Goal: Task Accomplishment & Management: Complete application form

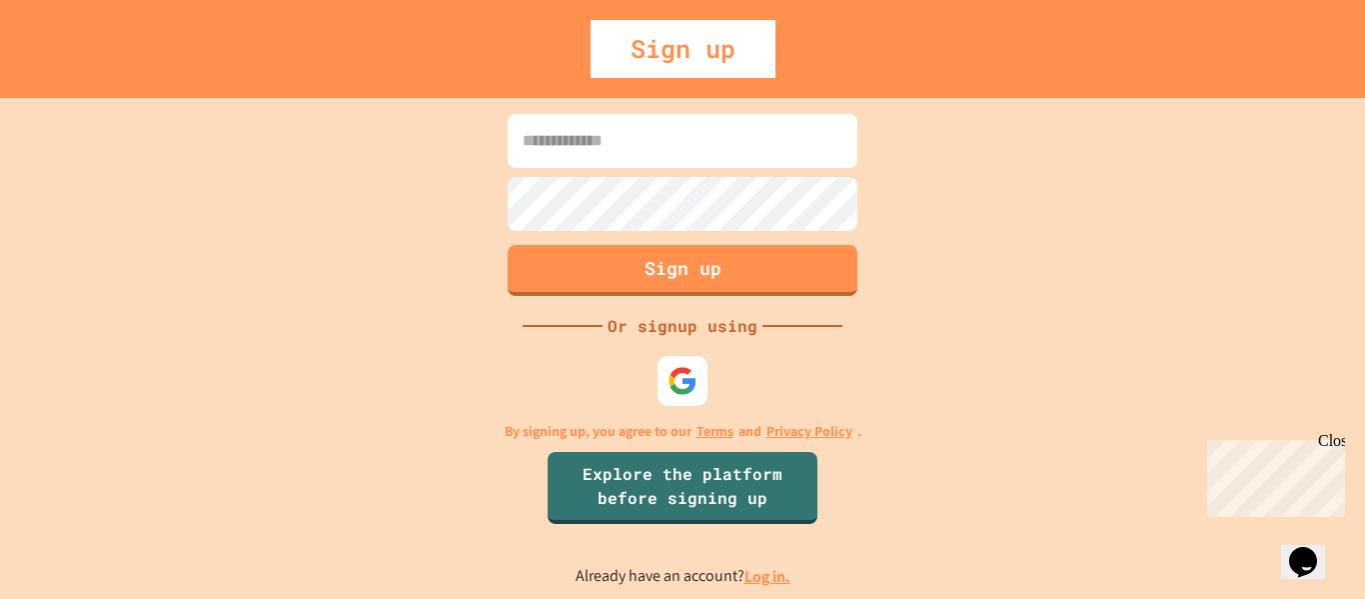
click at [693, 366] on img at bounding box center [683, 381] width 30 height 30
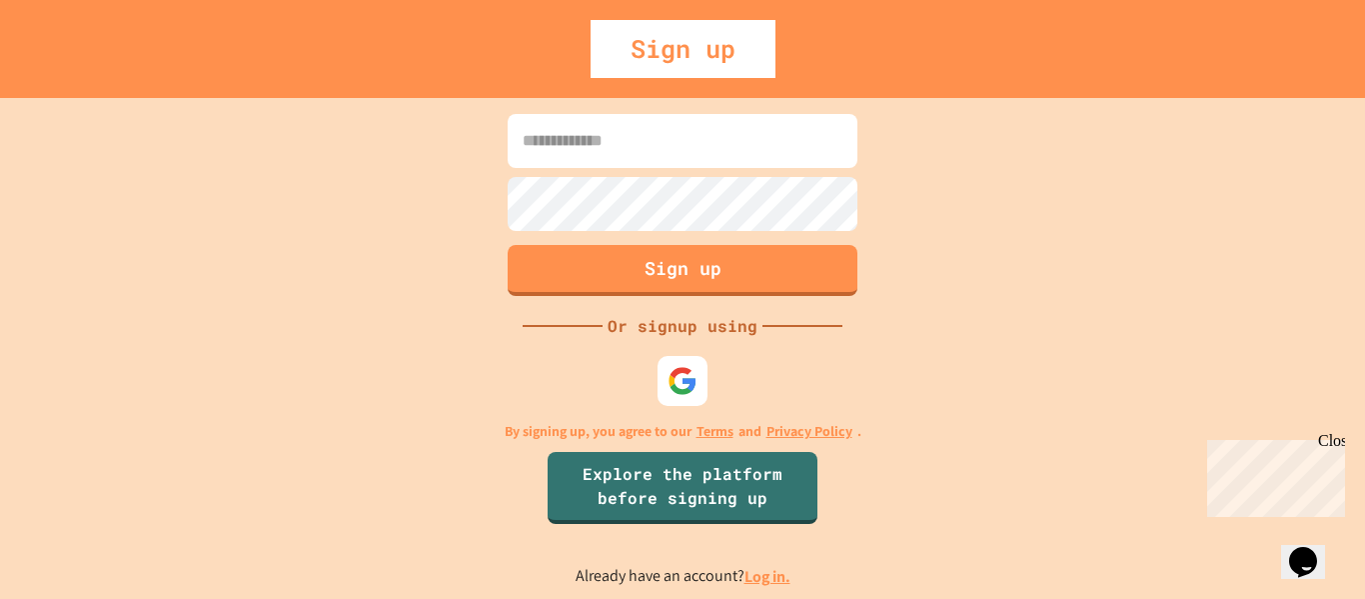
click at [743, 366] on div "Sign up Or signup using By signing up, you agree to our Terms and Privacy Polic…" at bounding box center [682, 348] width 1365 height 501
click at [657, 419] on div "Sign up Or signup using By signing up, you agree to our Terms and Privacy Polic…" at bounding box center [682, 348] width 1365 height 501
click at [673, 379] on img at bounding box center [683, 381] width 30 height 30
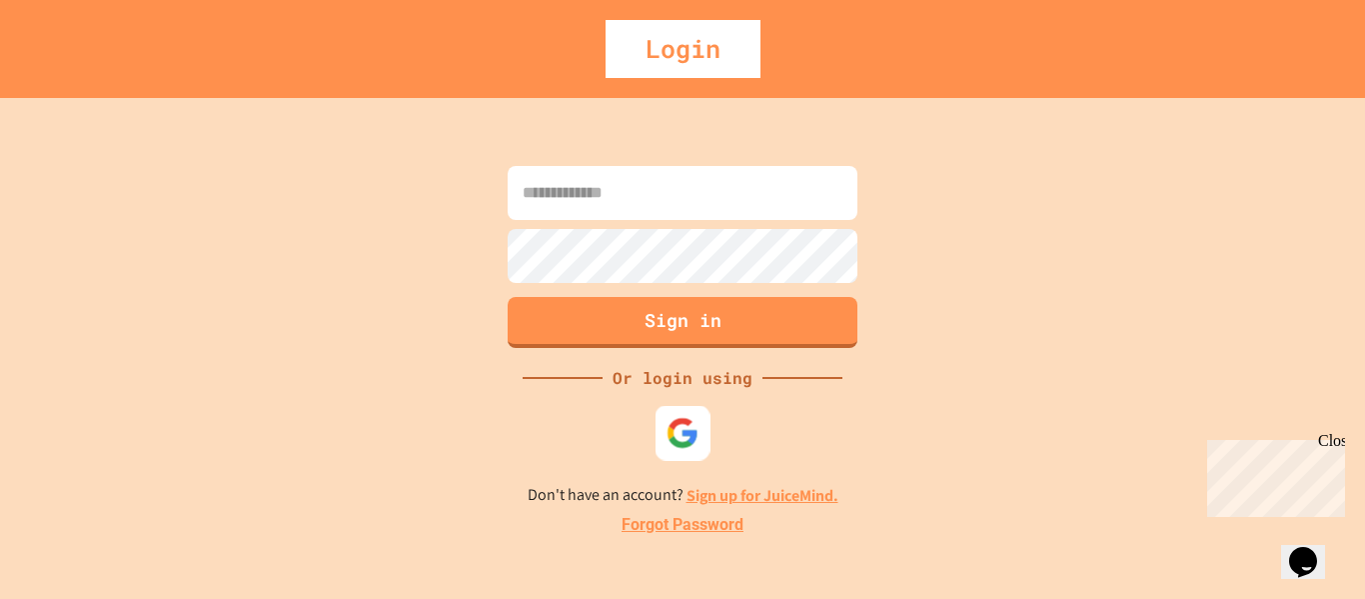
click at [682, 441] on img at bounding box center [683, 432] width 33 height 33
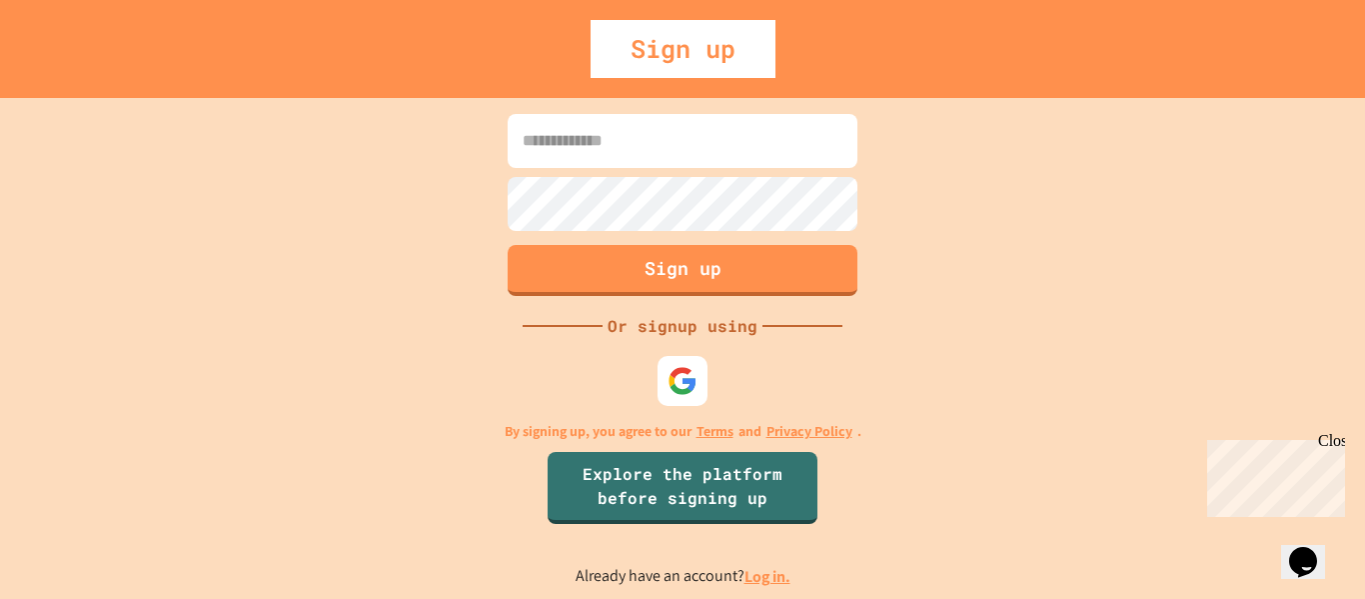
click at [684, 149] on input at bounding box center [683, 141] width 350 height 54
click at [769, 584] on link "Log in." at bounding box center [768, 576] width 46 height 21
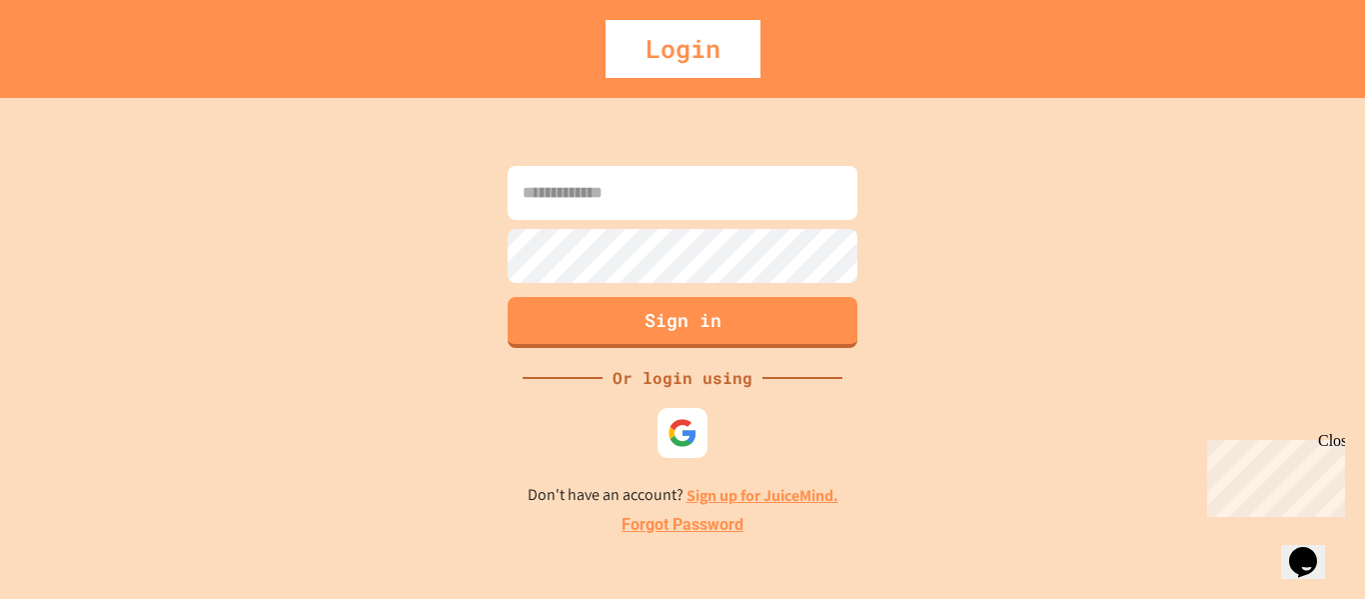
click at [809, 218] on input at bounding box center [683, 193] width 350 height 54
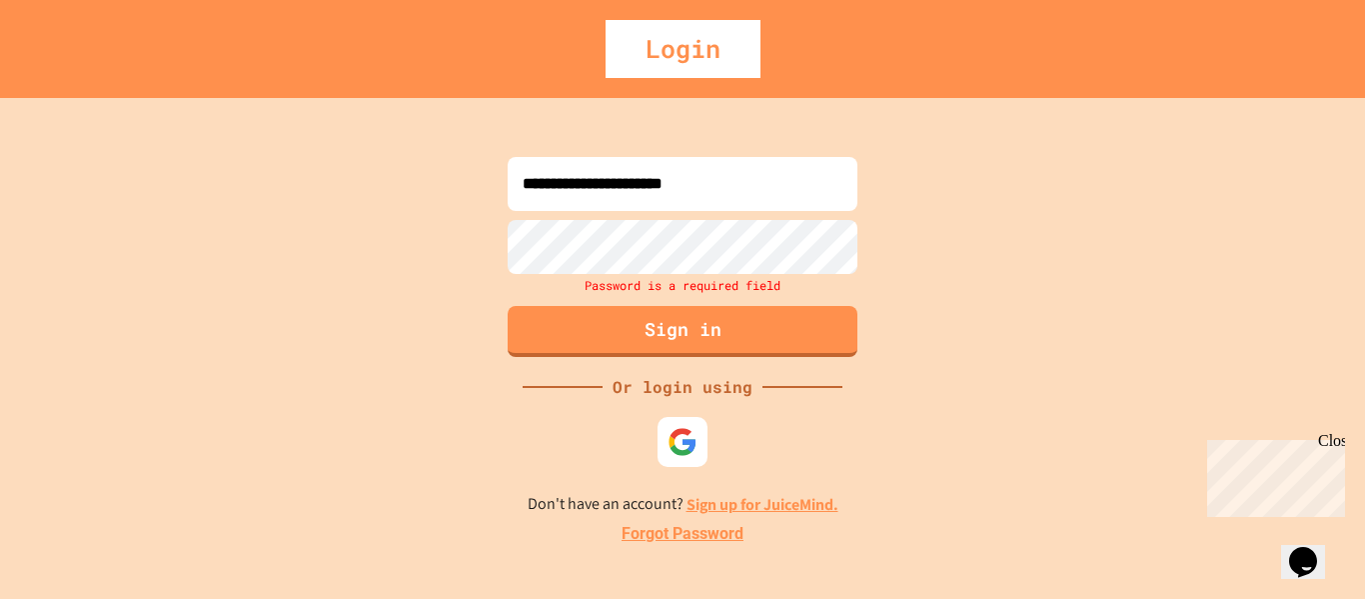
click at [705, 199] on input "**********" at bounding box center [683, 184] width 350 height 54
type input "**********"
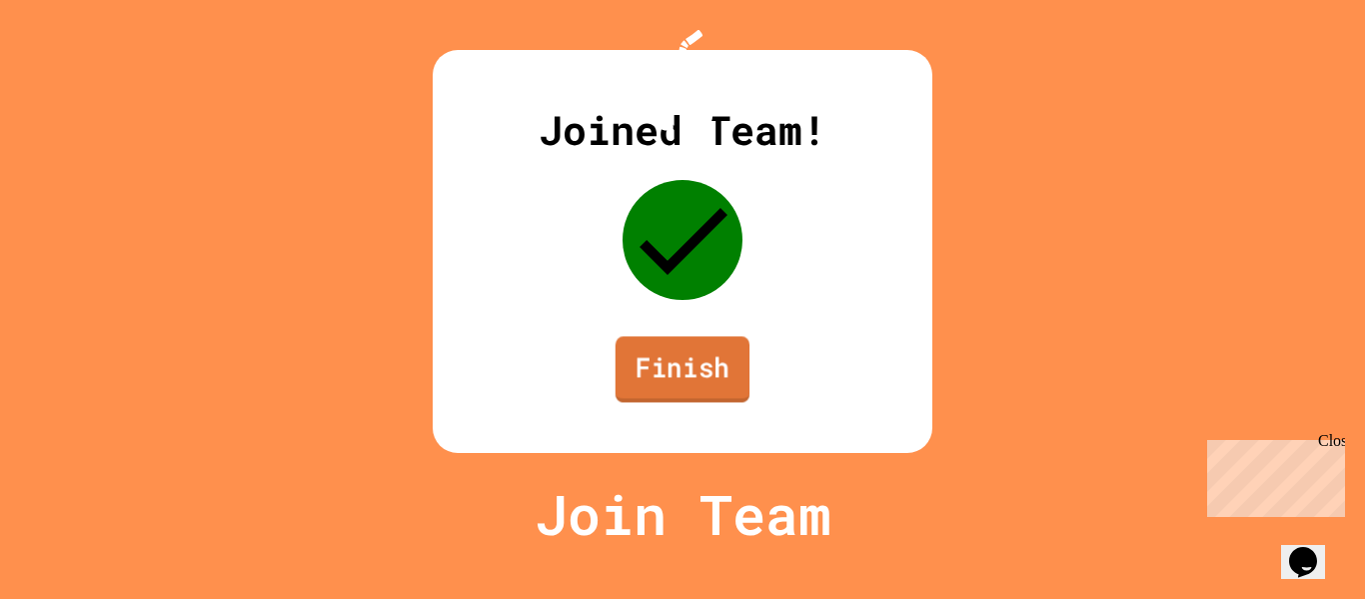
click at [678, 402] on link "Finish" at bounding box center [683, 369] width 134 height 66
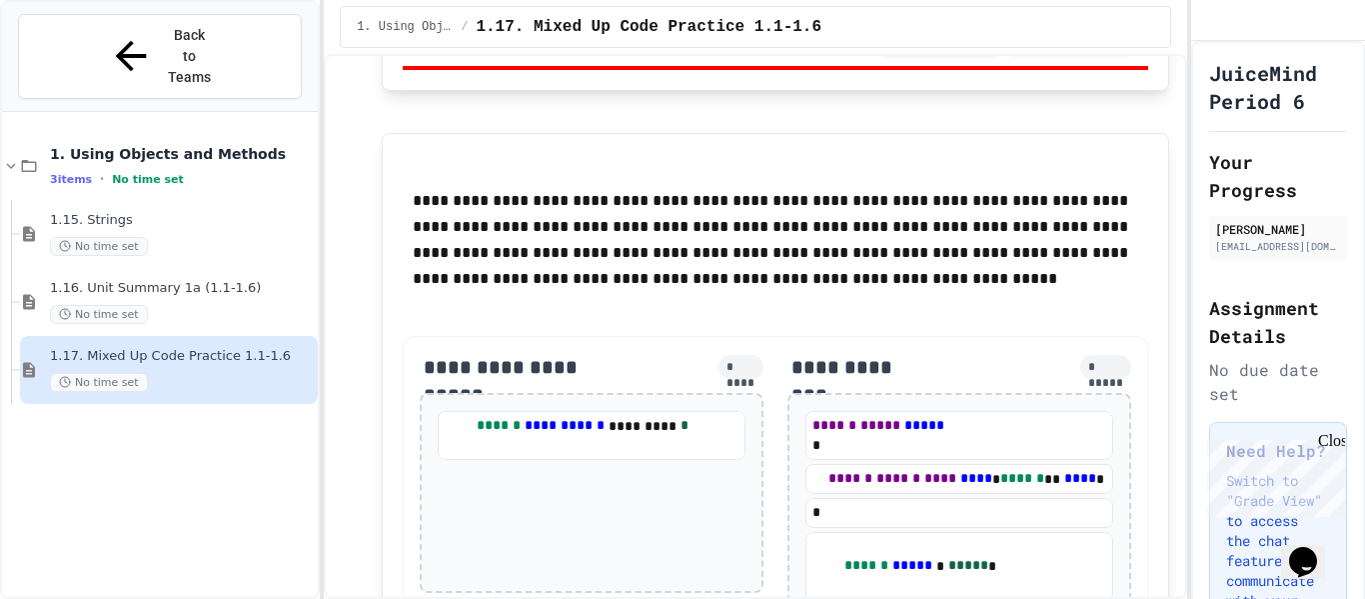
scroll to position [10766, 0]
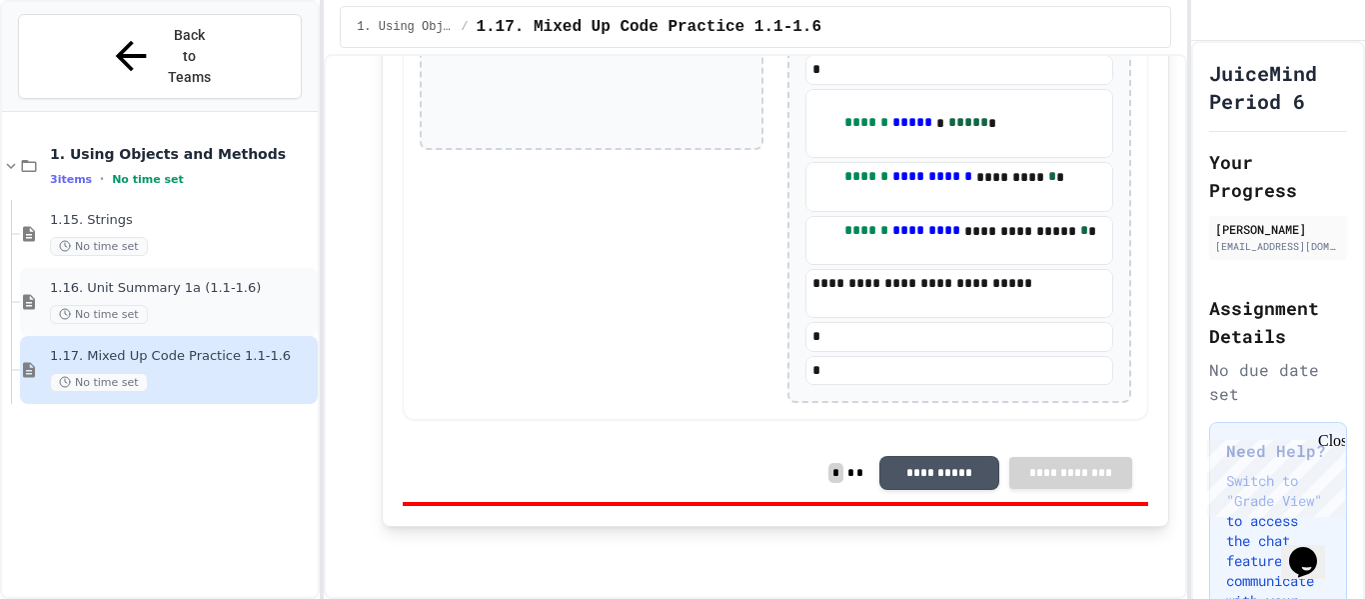
click at [153, 305] on div "No time set" at bounding box center [182, 314] width 264 height 19
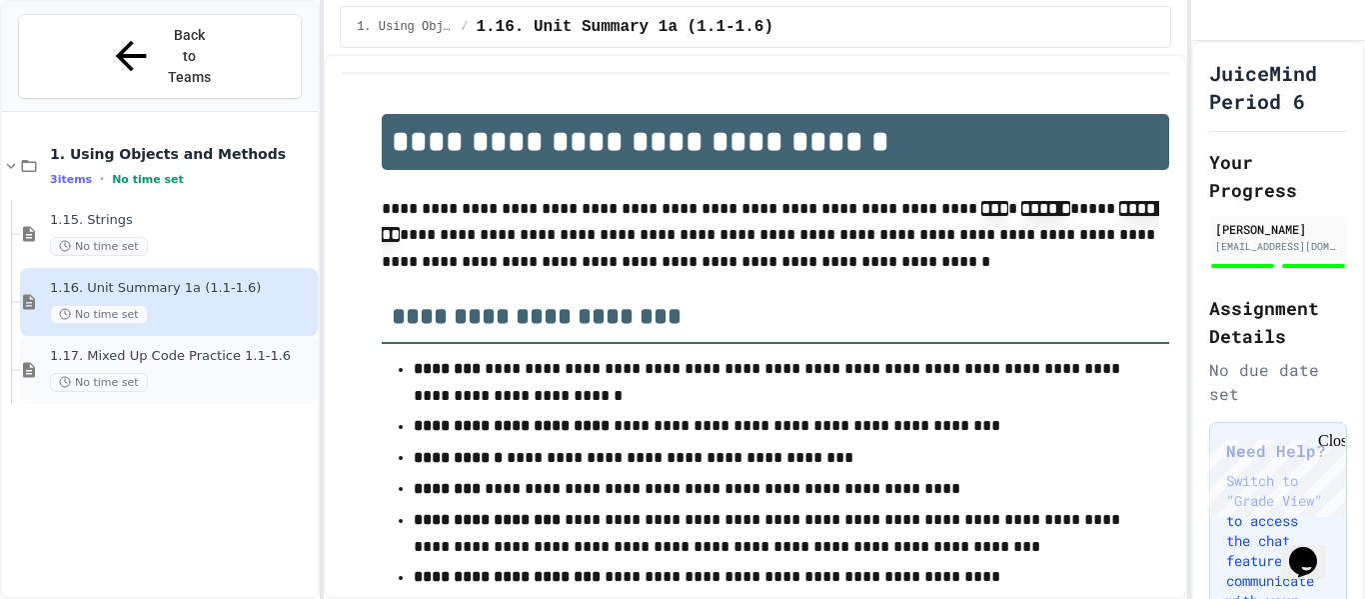
click at [210, 373] on div "No time set" at bounding box center [182, 382] width 264 height 19
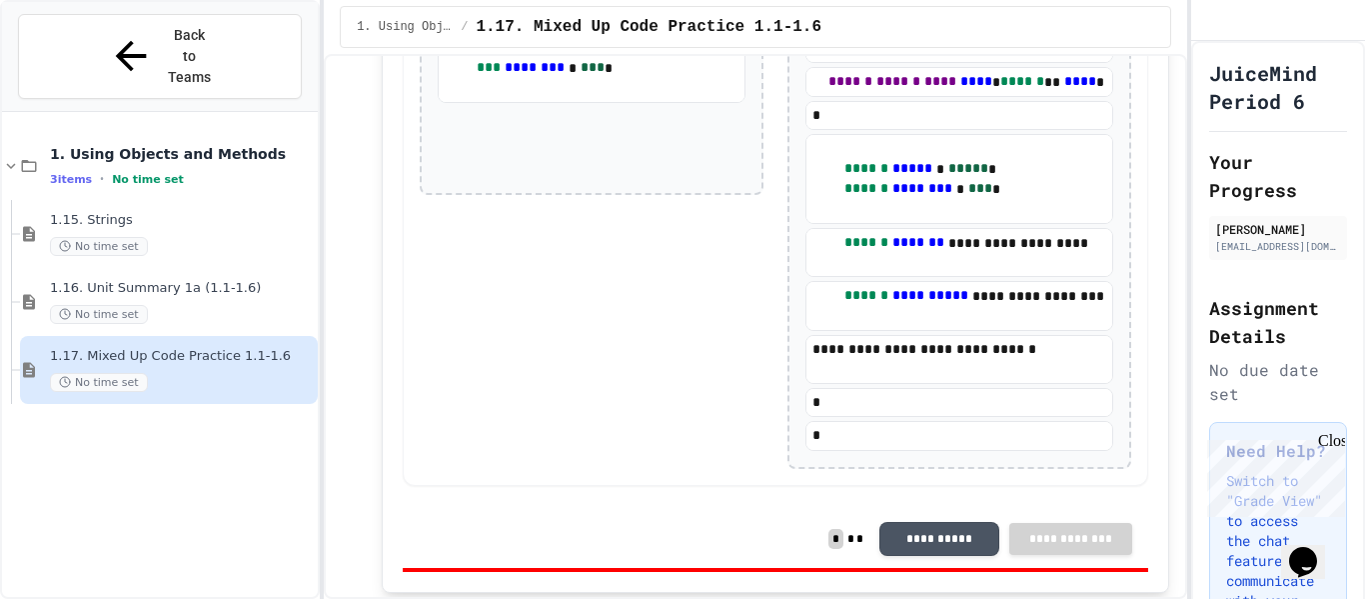
scroll to position [9200, 0]
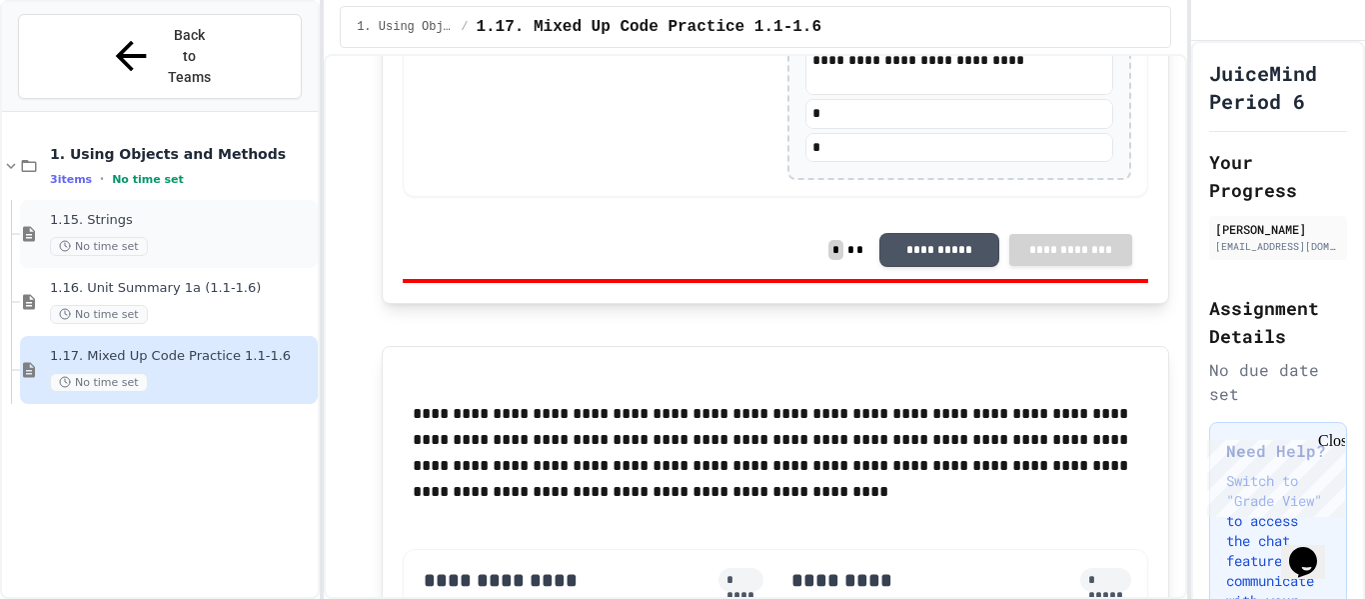
click at [141, 237] on span "No time set" at bounding box center [99, 246] width 98 height 19
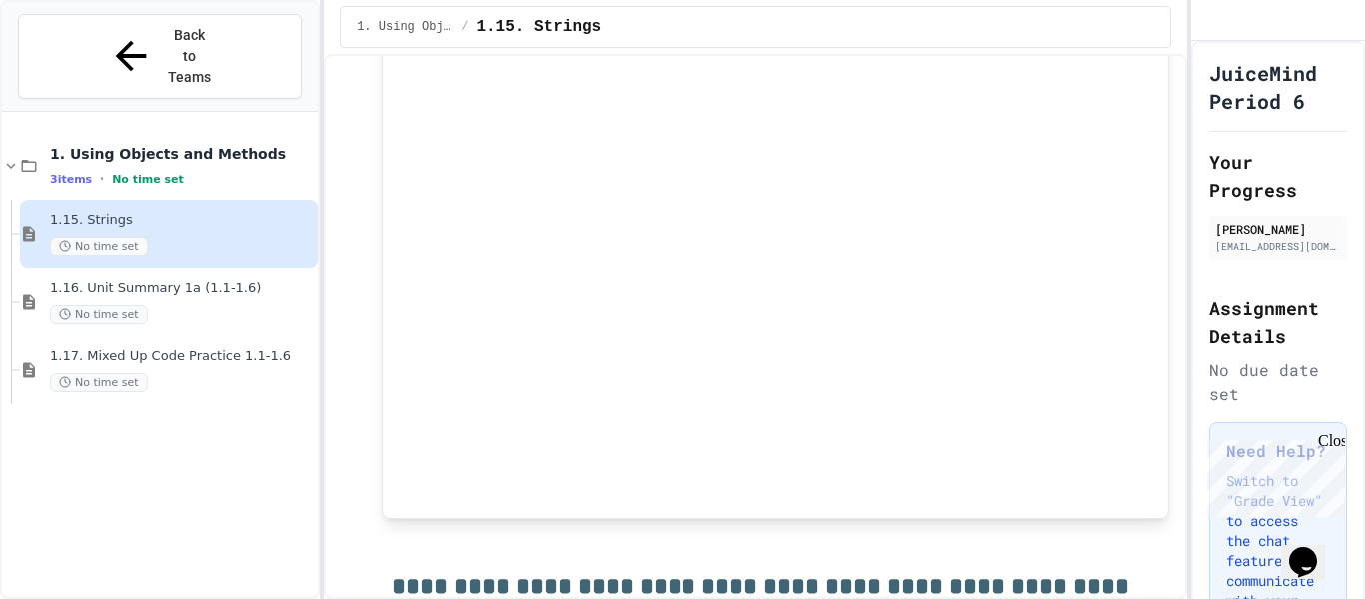
scroll to position [25049, 0]
